Goal: Task Accomplishment & Management: Use online tool/utility

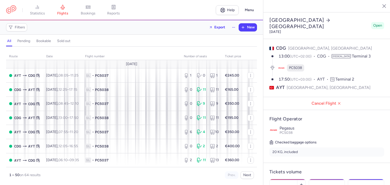
select select "hours"
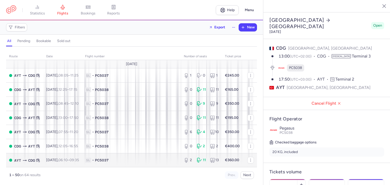
scroll to position [68, 0]
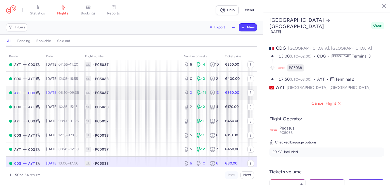
click at [123, 95] on span "1L • PC5037" at bounding box center [131, 92] width 93 height 5
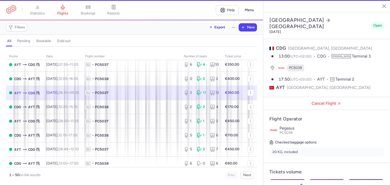
type input "2"
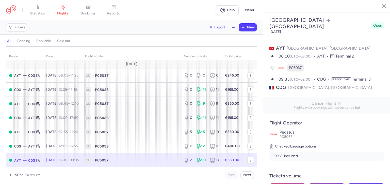
select select "hours"
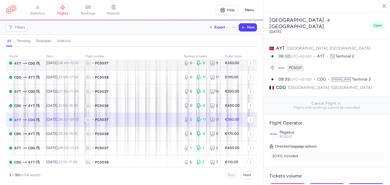
scroll to position [51, 0]
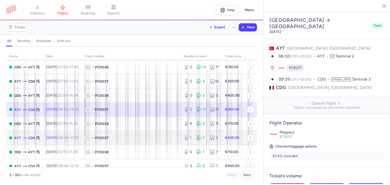
click at [148, 141] on span "1L • PC5037" at bounding box center [131, 138] width 93 height 5
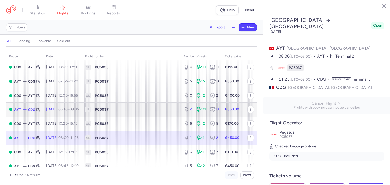
click at [147, 108] on td "1L • PC5037" at bounding box center [131, 110] width 99 height 14
type input "2"
